Goal: Register for event/course

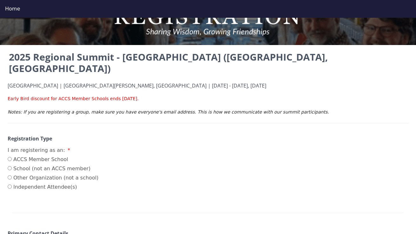
scroll to position [35, 0]
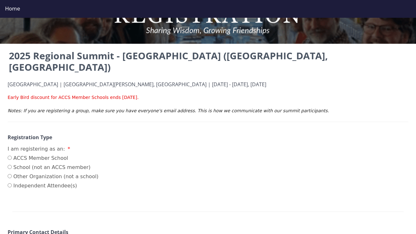
click at [10, 156] on input "ACCS Member School" at bounding box center [10, 158] width 4 height 4
radio input "true"
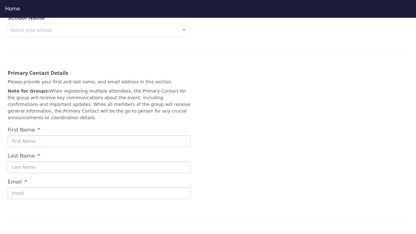
scroll to position [223, 0]
type input "[PERSON_NAME]"
type input "[PERSON_NAME][EMAIL_ADDRESS][PERSON_NAME][DOMAIN_NAME]"
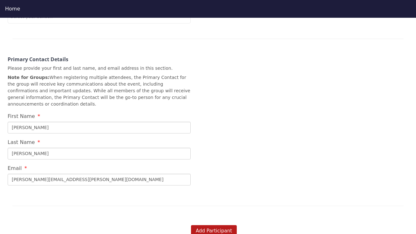
scroll to position [236, 0]
click at [216, 225] on button "Add Participant" at bounding box center [214, 231] width 46 height 12
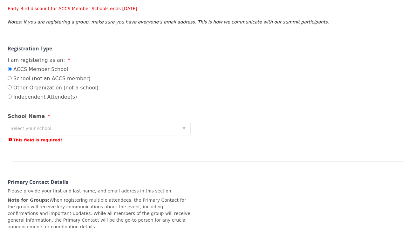
scroll to position [104, 0]
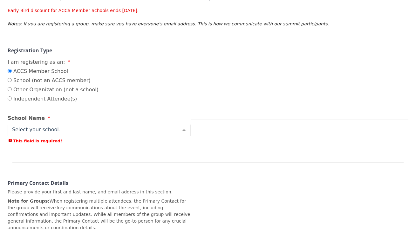
click at [138, 124] on div at bounding box center [99, 130] width 183 height 13
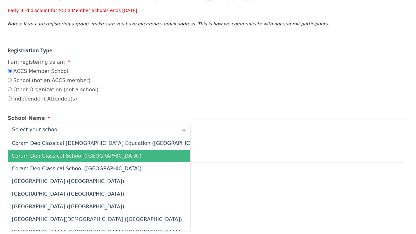
scroll to position [1538, 0]
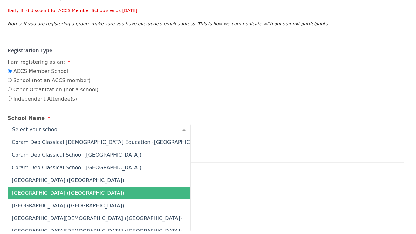
click at [76, 187] on span "[GEOGRAPHIC_DATA] ([GEOGRAPHIC_DATA])" at bounding box center [147, 193] width 278 height 13
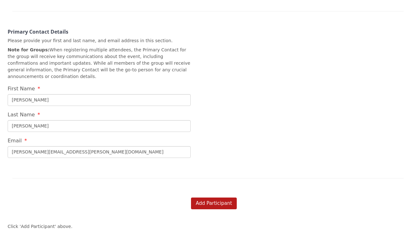
scroll to position [246, 0]
click at [213, 197] on button "Add Participant" at bounding box center [214, 203] width 46 height 12
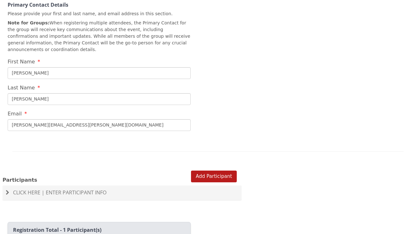
scroll to position [268, 0]
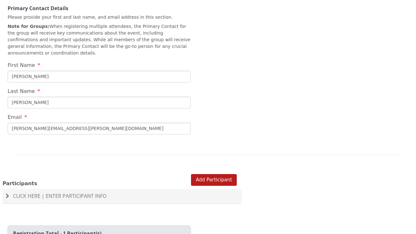
click at [140, 189] on div "Click Here | Enter Participant Info" at bounding box center [122, 196] width 239 height 15
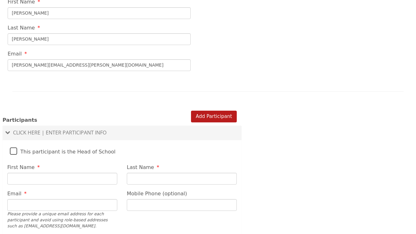
scroll to position [333, 0]
